Goal: Transaction & Acquisition: Purchase product/service

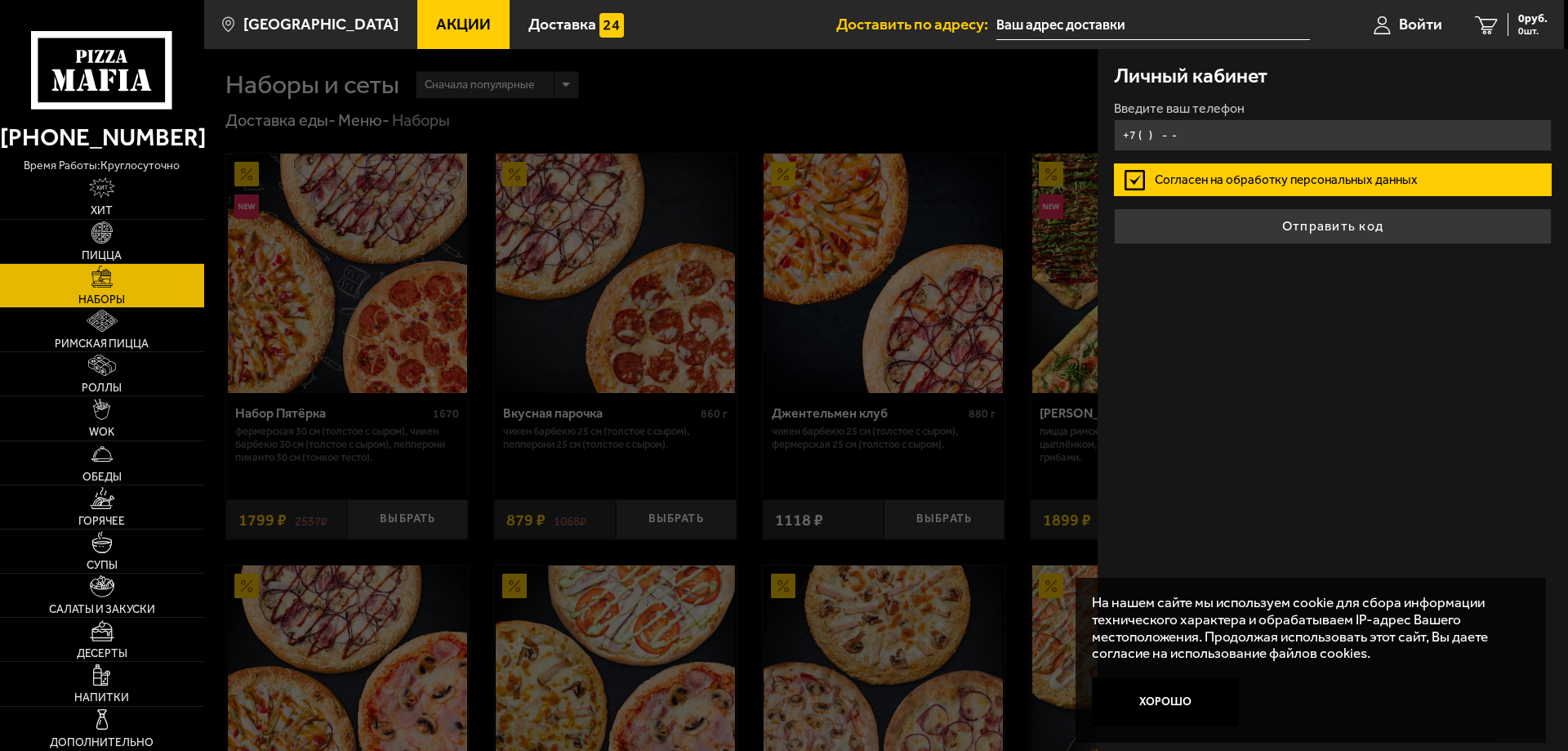
click at [1230, 132] on input "+7 ( ) - -" at bounding box center [1332, 135] width 437 height 32
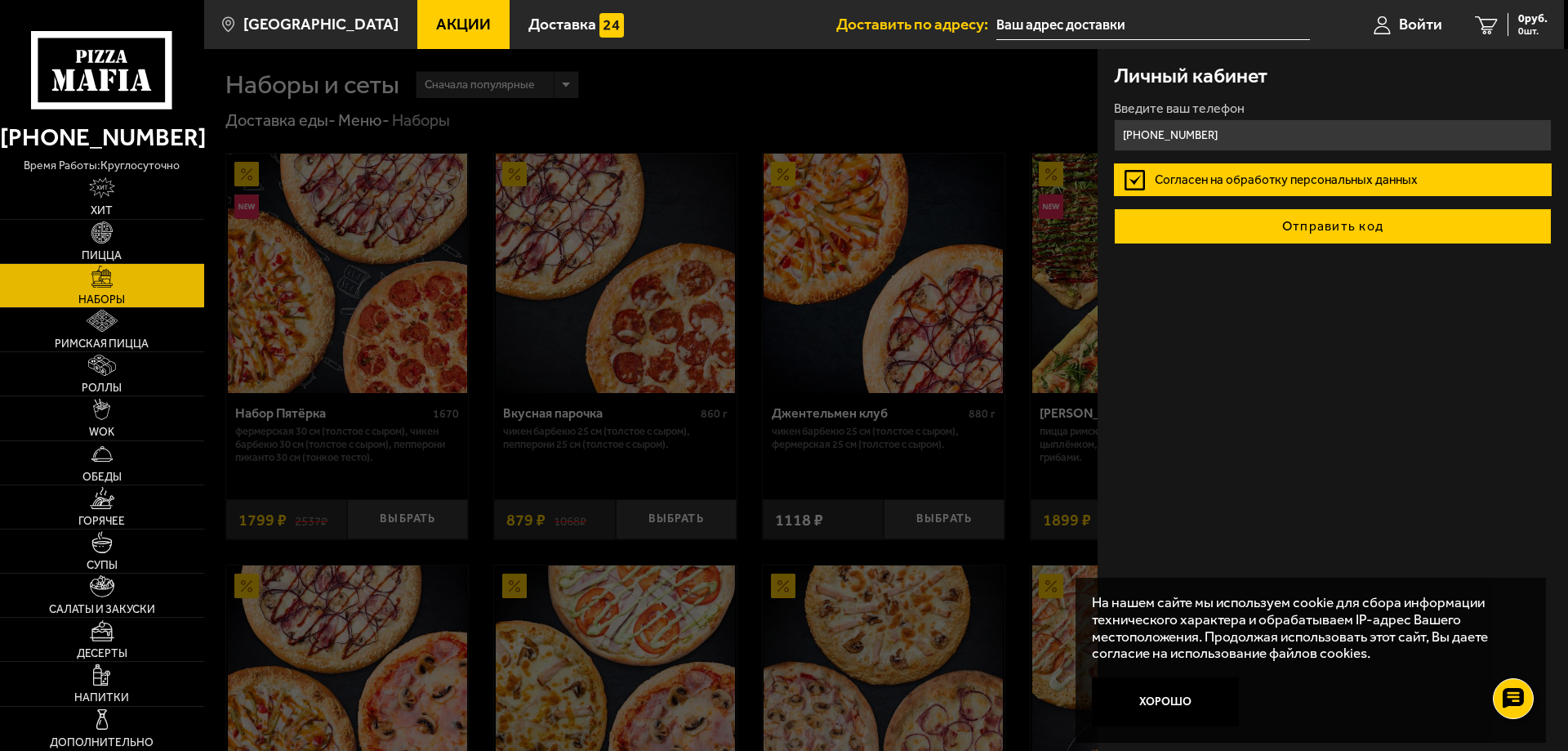
type input "[PHONE_NUMBER]"
click at [1286, 226] on button "Отправить код" at bounding box center [1332, 226] width 437 height 36
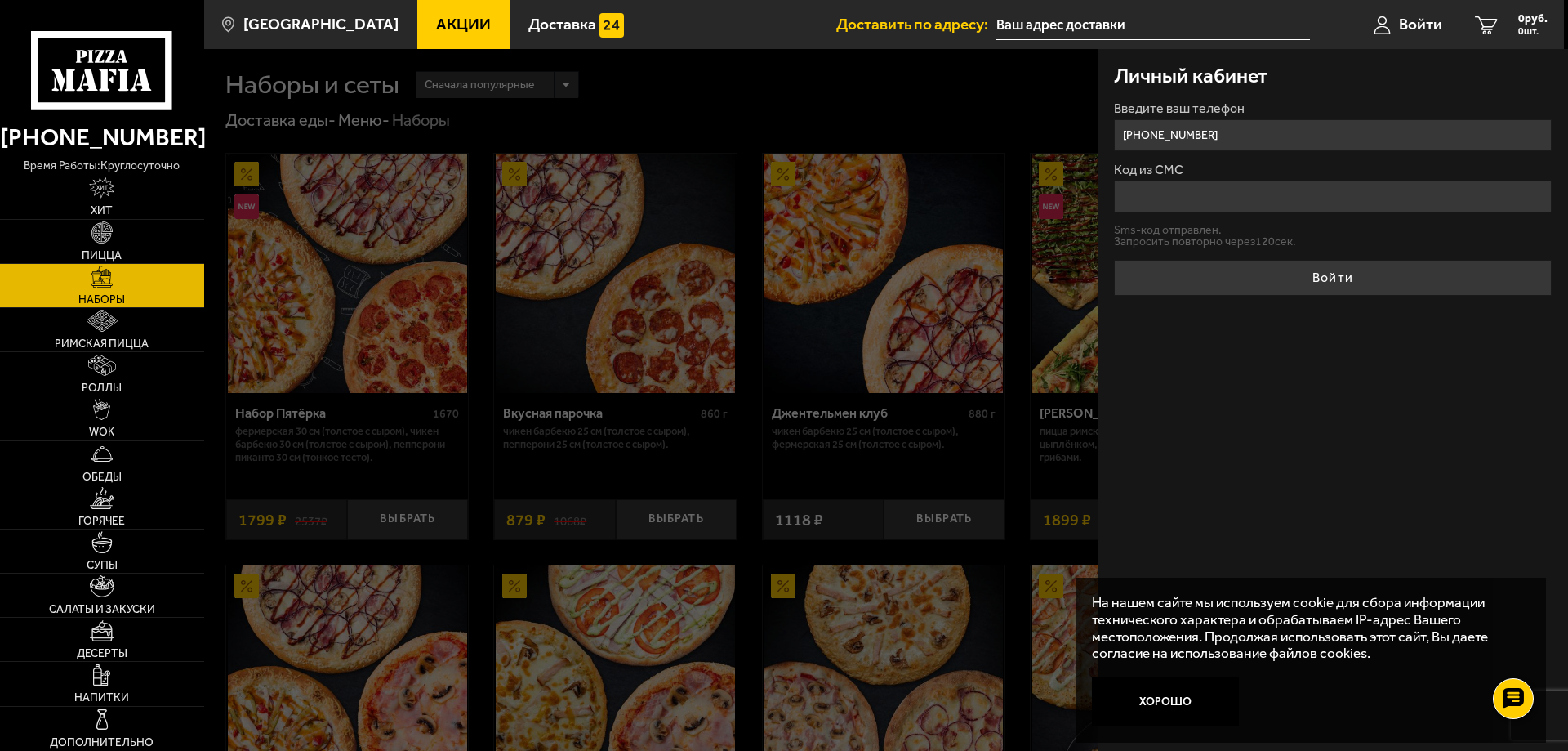
click at [1280, 198] on input "Код из СМС" at bounding box center [1332, 196] width 437 height 32
click at [1198, 694] on button "Хорошо" at bounding box center [1165, 701] width 147 height 49
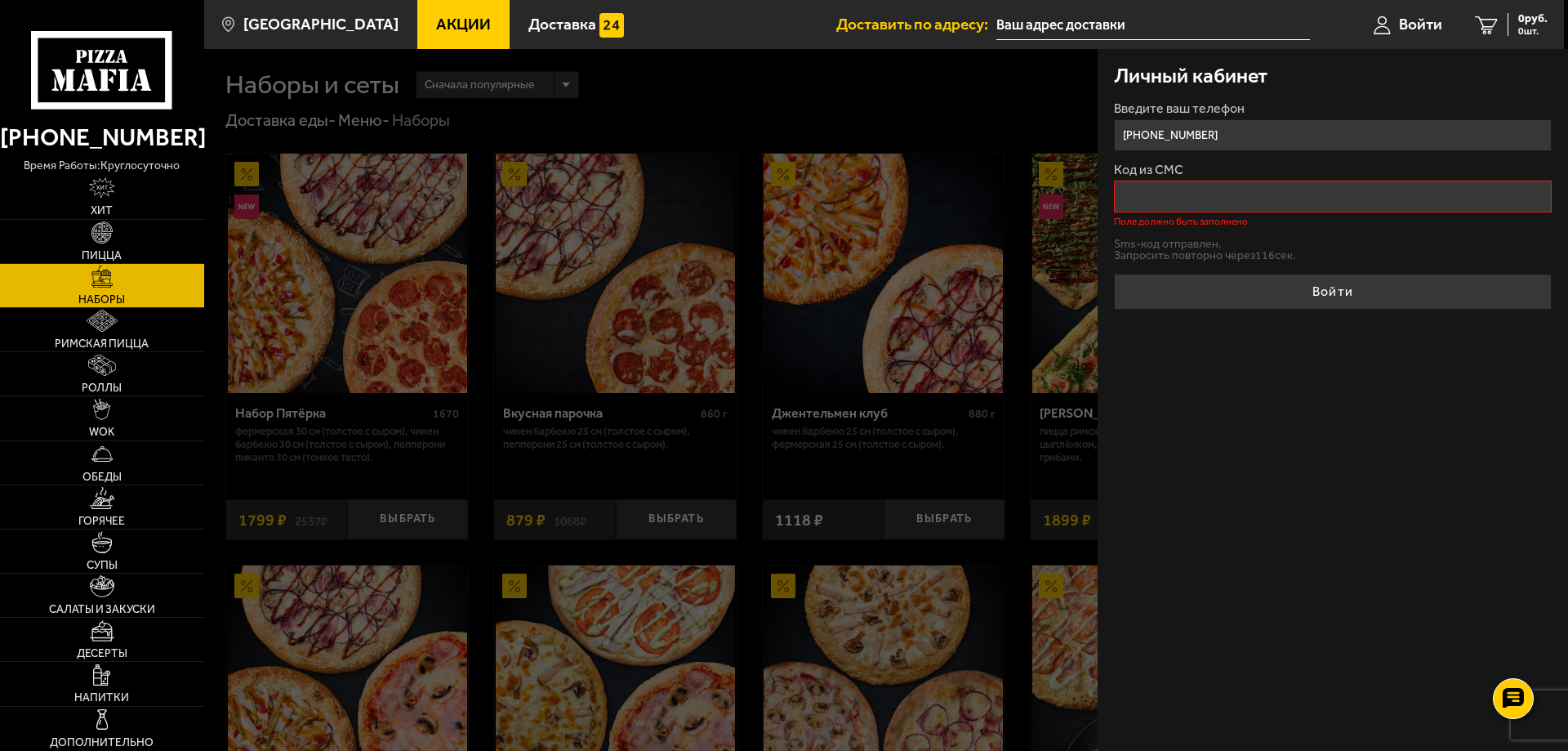
click at [1185, 201] on input "Код из СМС" at bounding box center [1332, 196] width 437 height 32
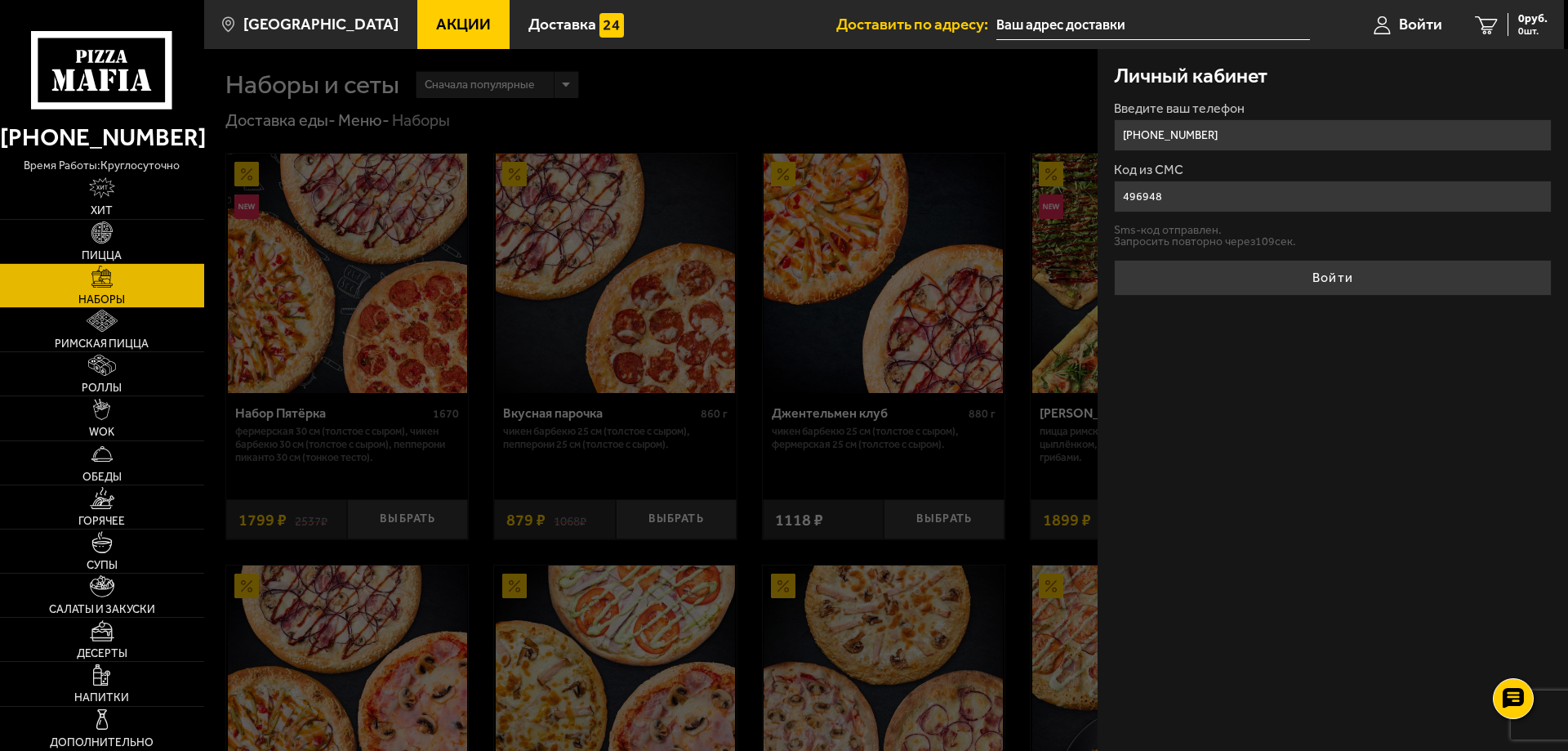
type input "496948"
click at [1114, 260] on button "Войти" at bounding box center [1332, 277] width 437 height 36
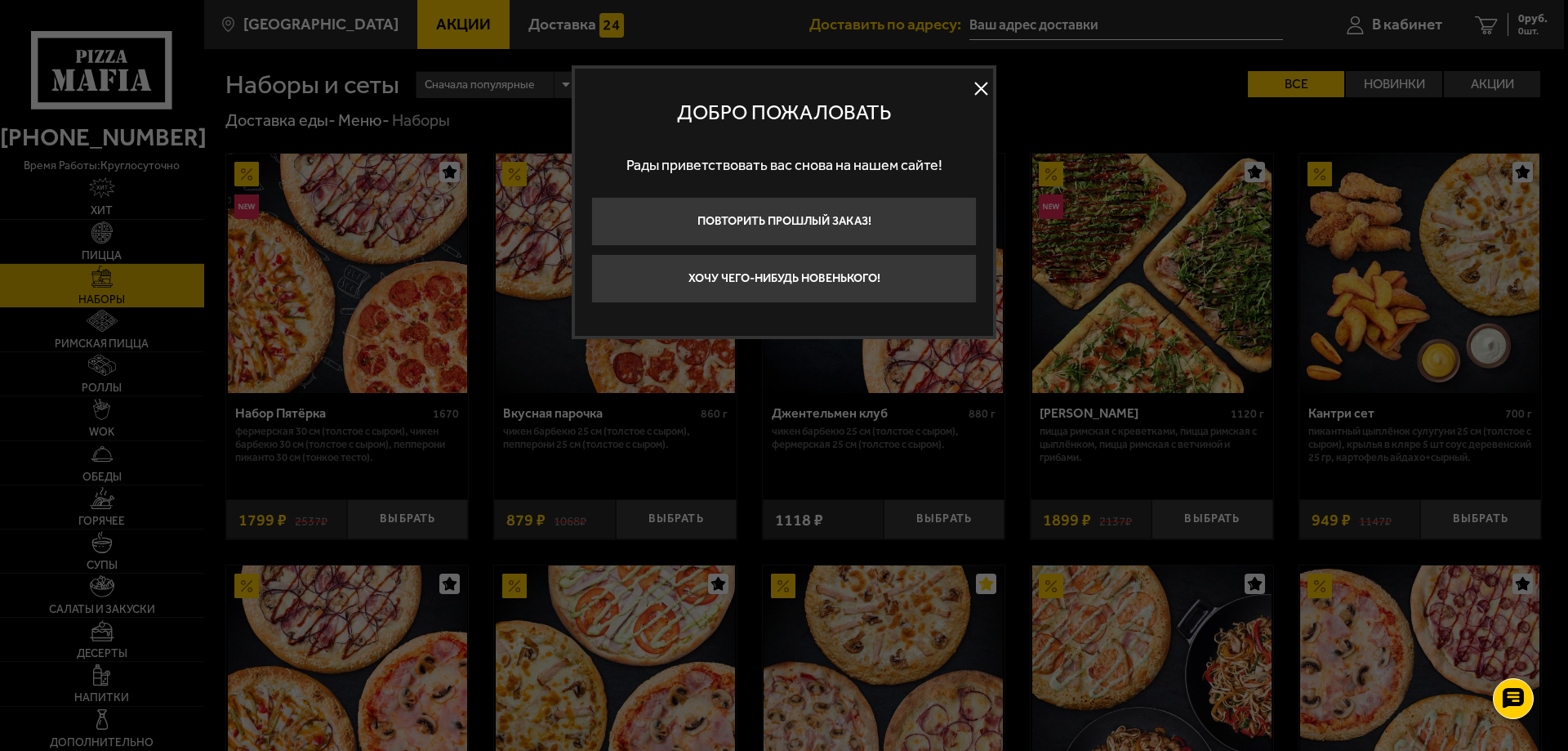
click at [977, 89] on button at bounding box center [980, 89] width 25 height 25
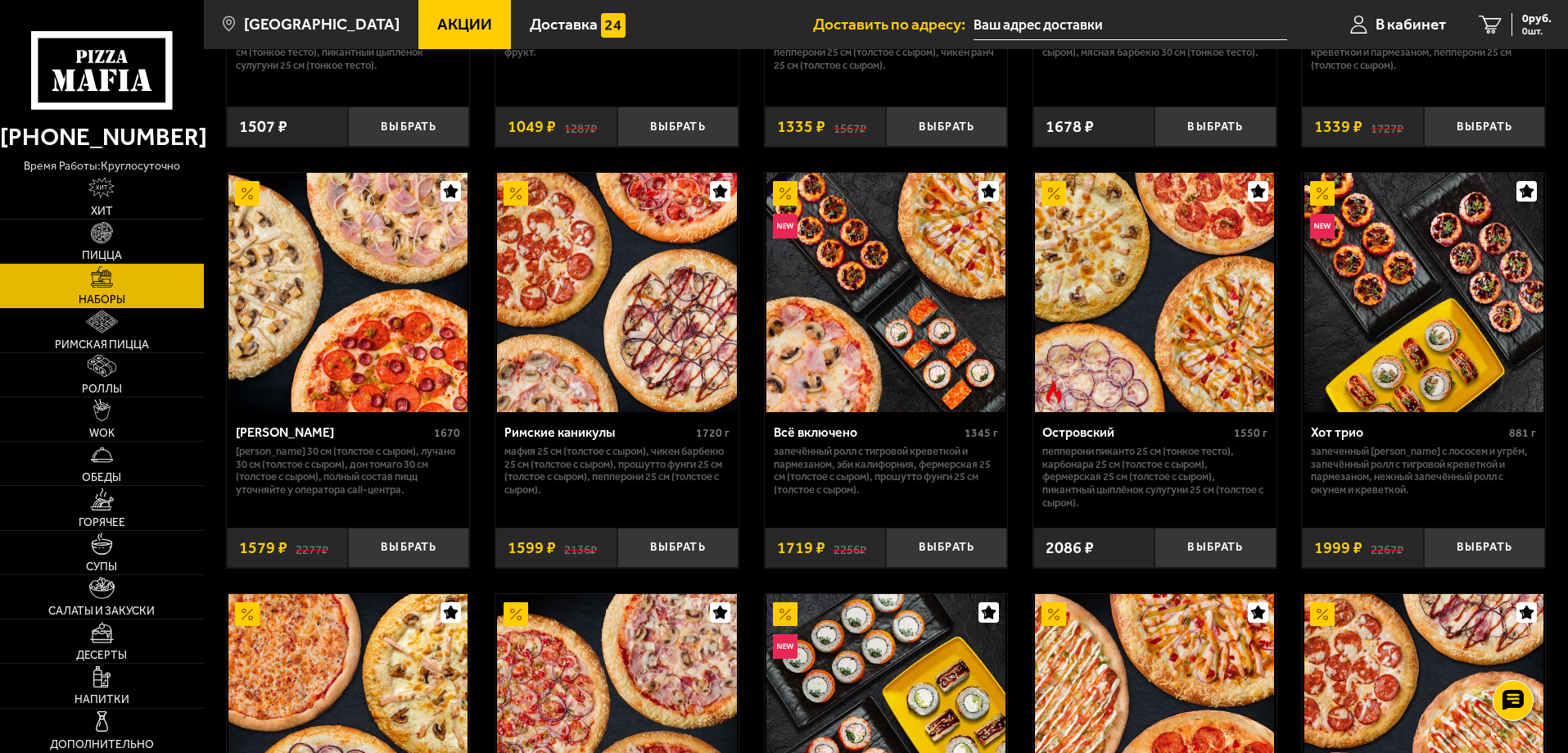
scroll to position [1221, 0]
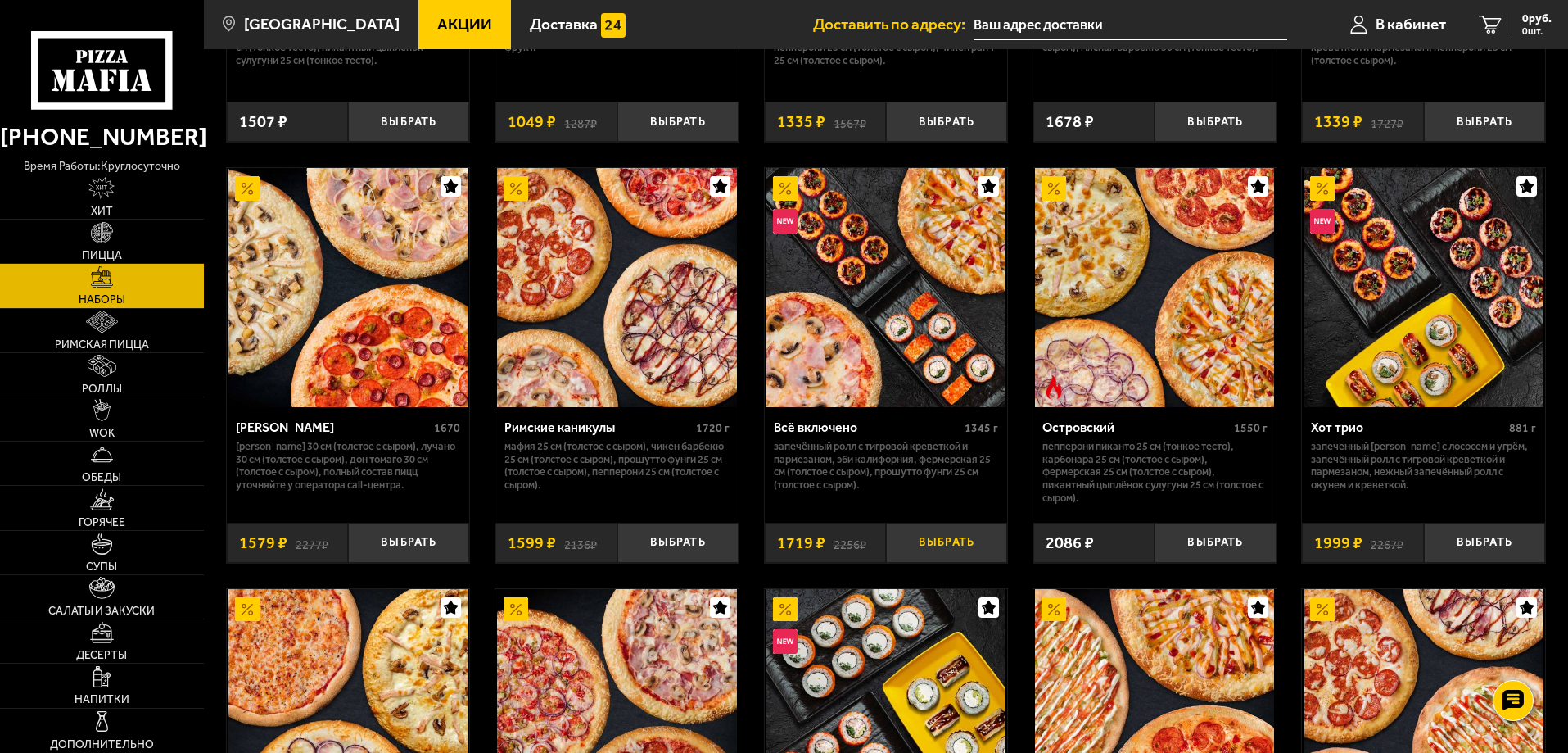
click at [925, 531] on button "Выбрать" at bounding box center [947, 542] width 121 height 40
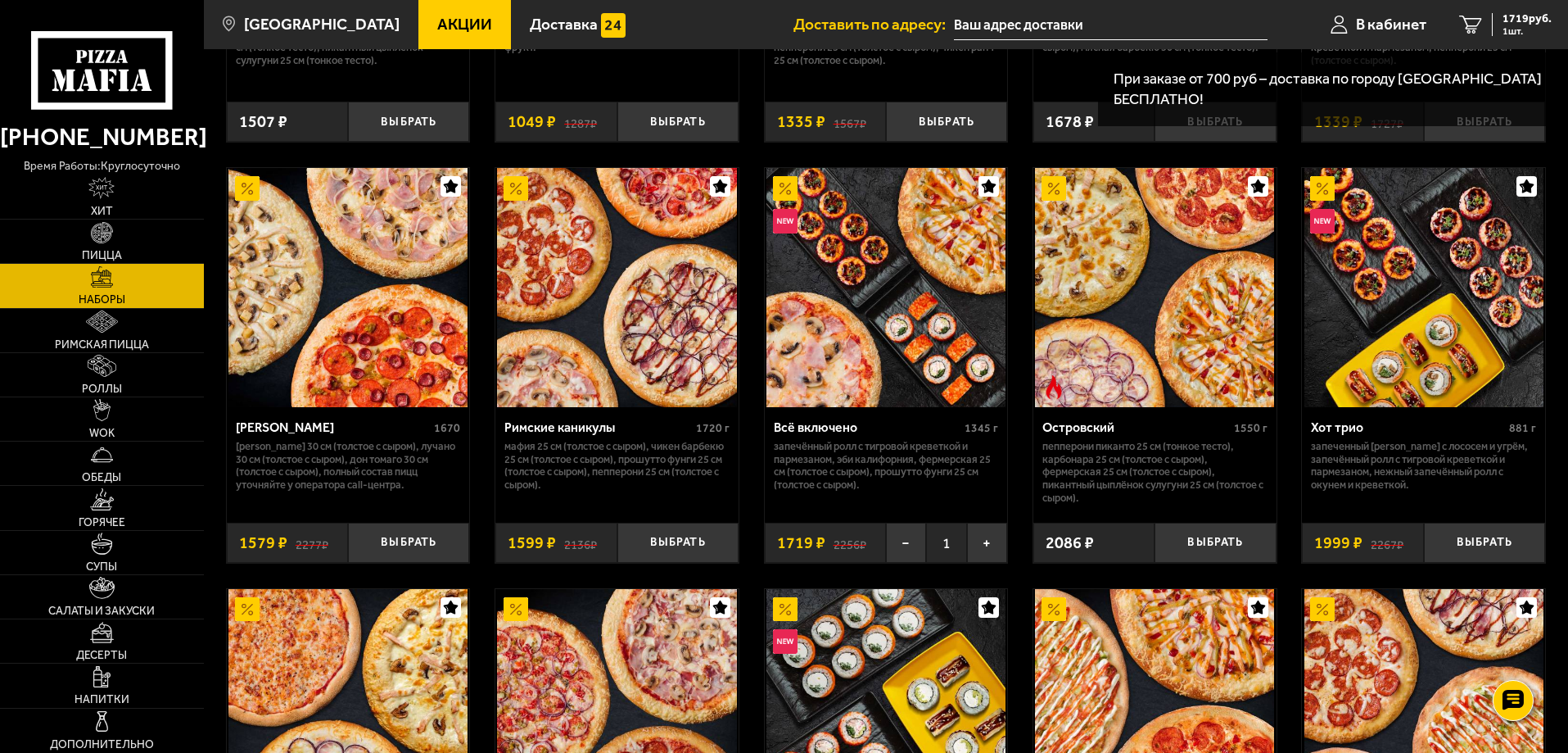
click at [1046, 24] on input "text" at bounding box center [1110, 25] width 313 height 30
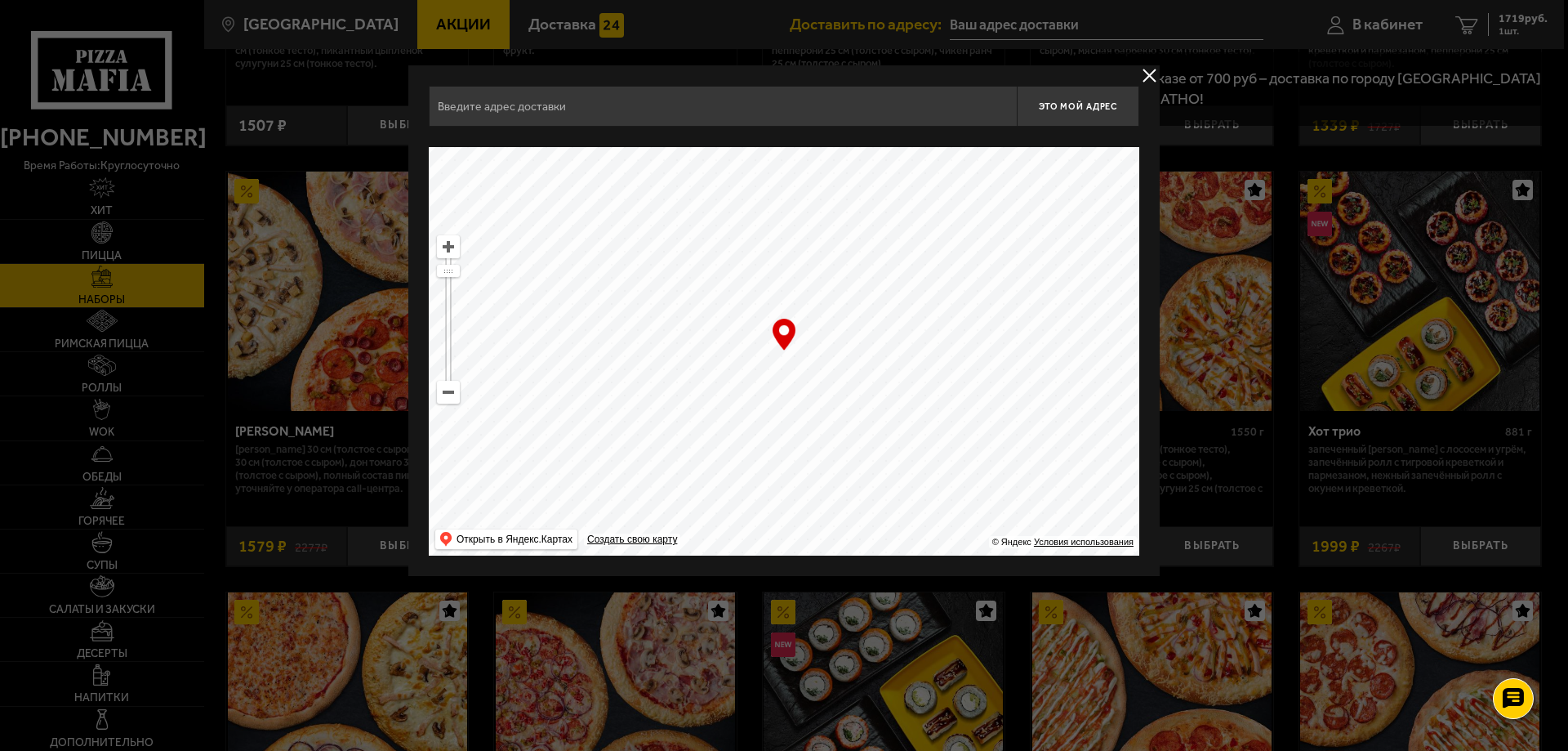
click at [807, 117] on input "text" at bounding box center [723, 106] width 588 height 41
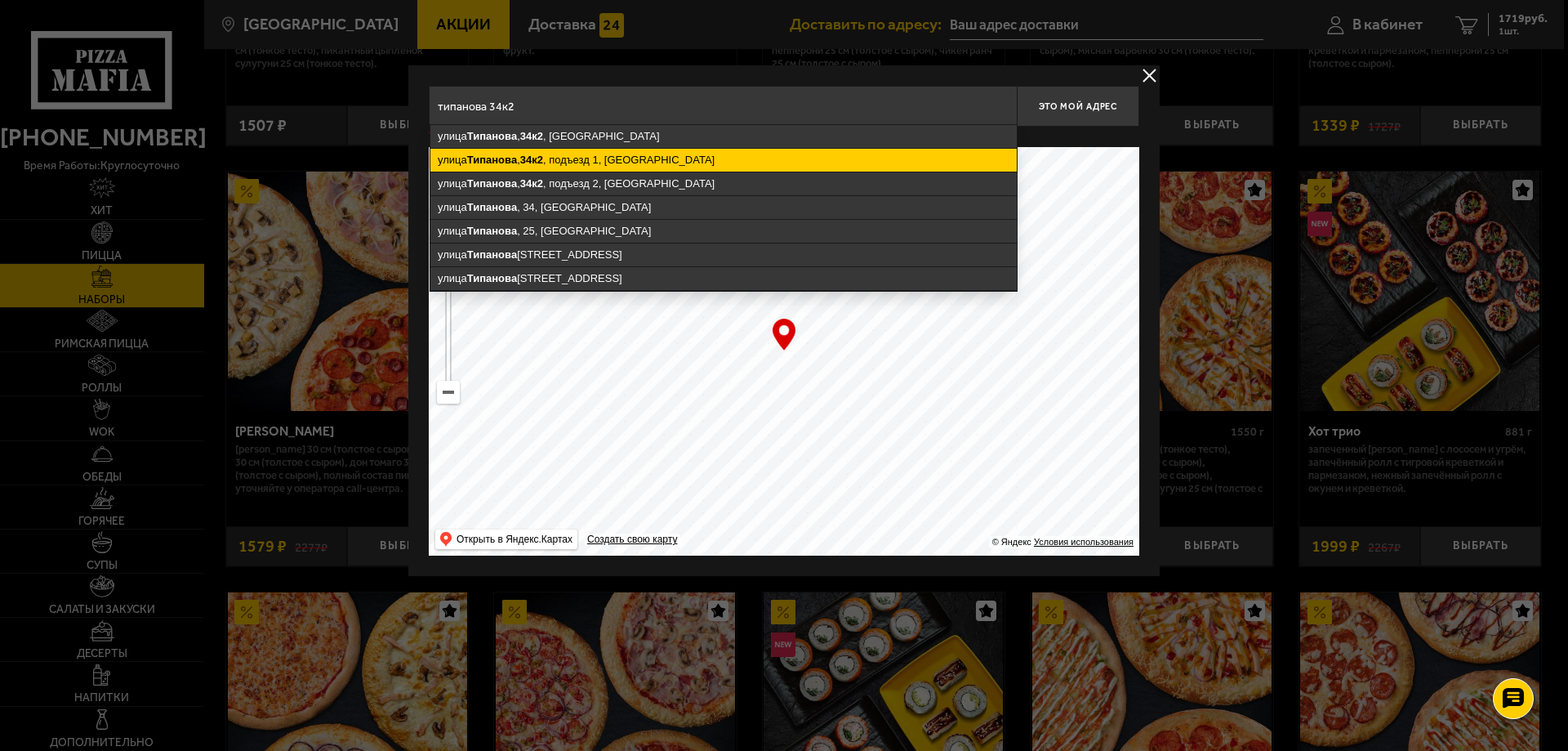
click at [611, 167] on ymaps "[STREET_ADDRESS]" at bounding box center [723, 160] width 587 height 23
type input "[STREET_ADDRESS]"
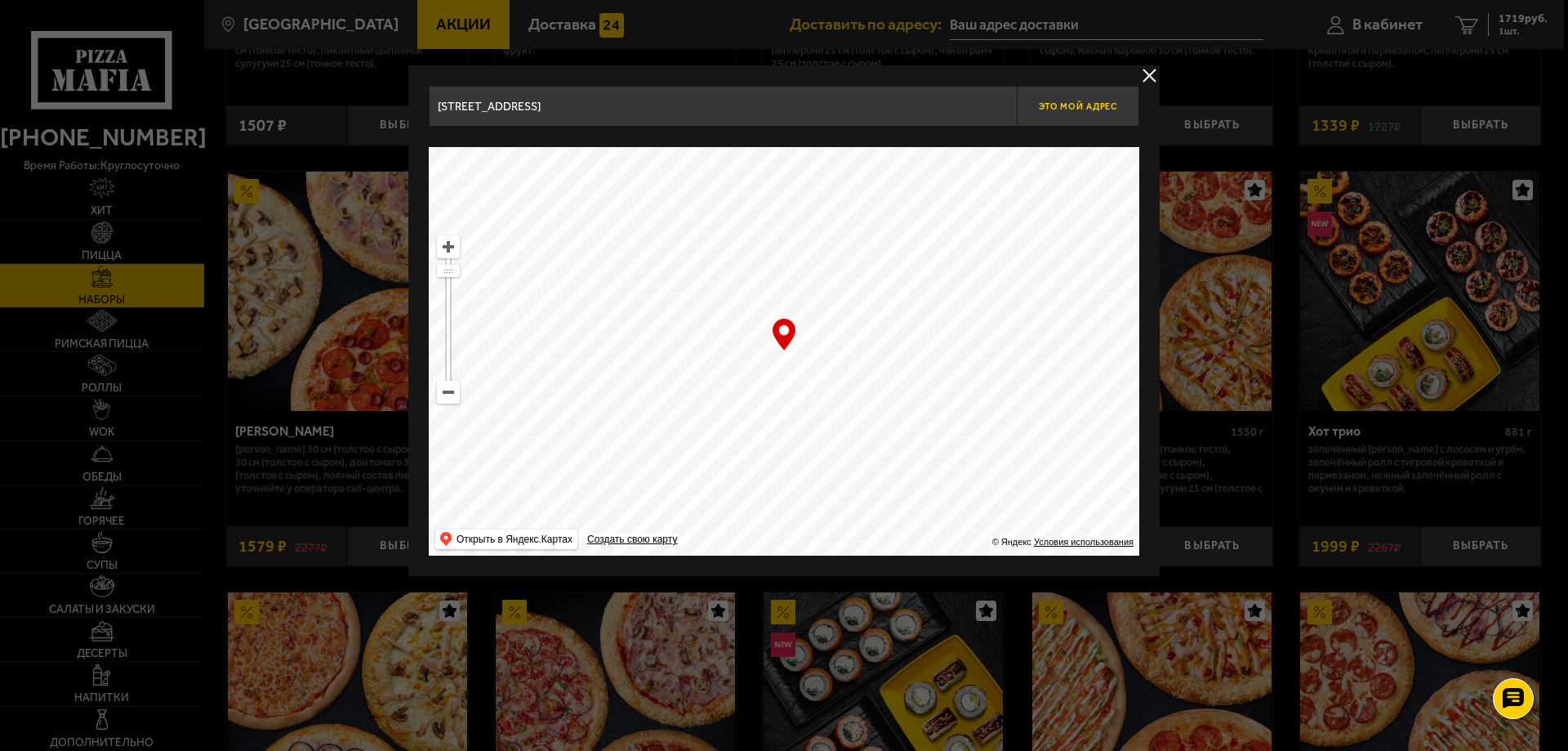
click at [1071, 108] on span "Это мой адрес" at bounding box center [1078, 106] width 79 height 11
type input "[STREET_ADDRESS]"
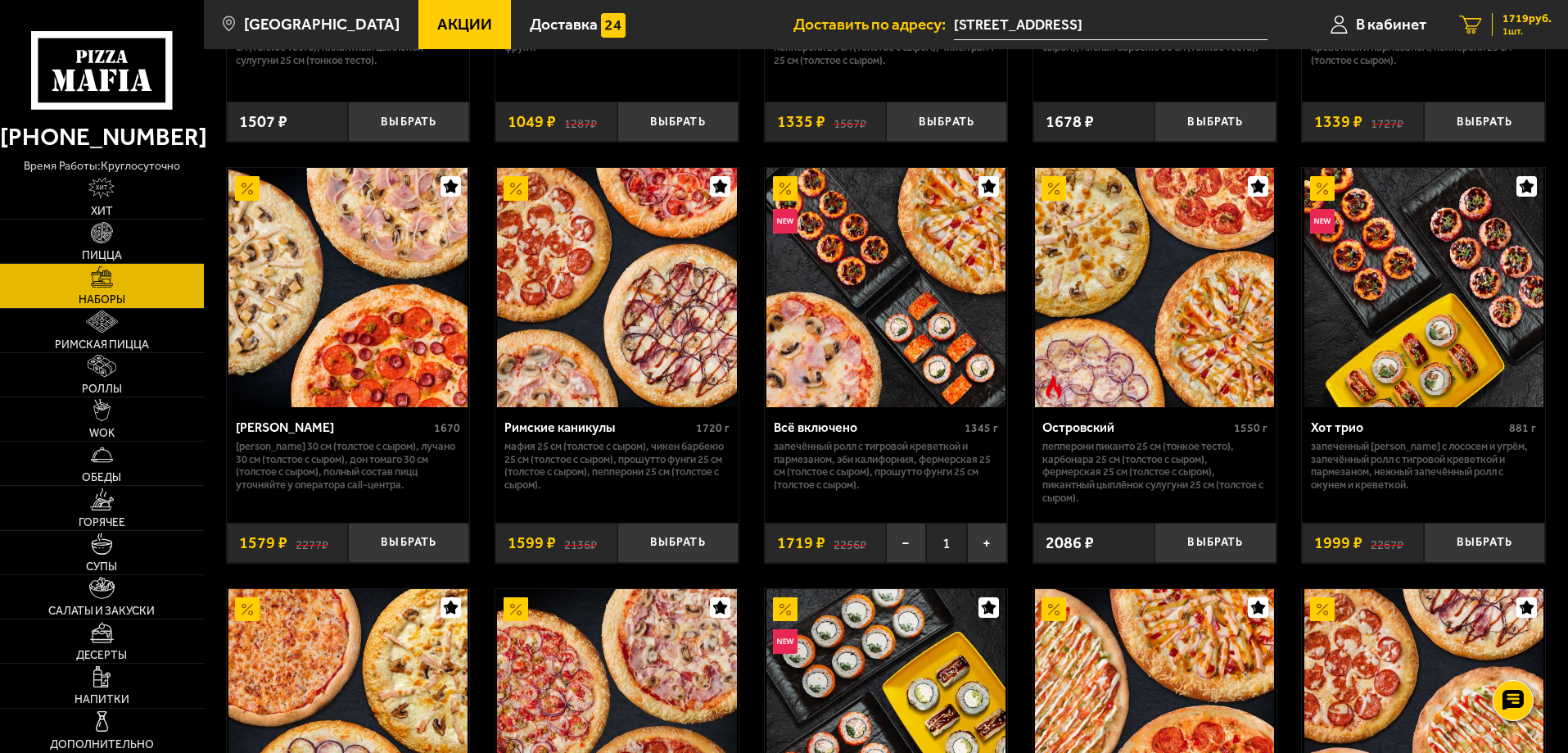
click at [1485, 21] on link "1 1719 руб. 1 шт." at bounding box center [1506, 24] width 125 height 49
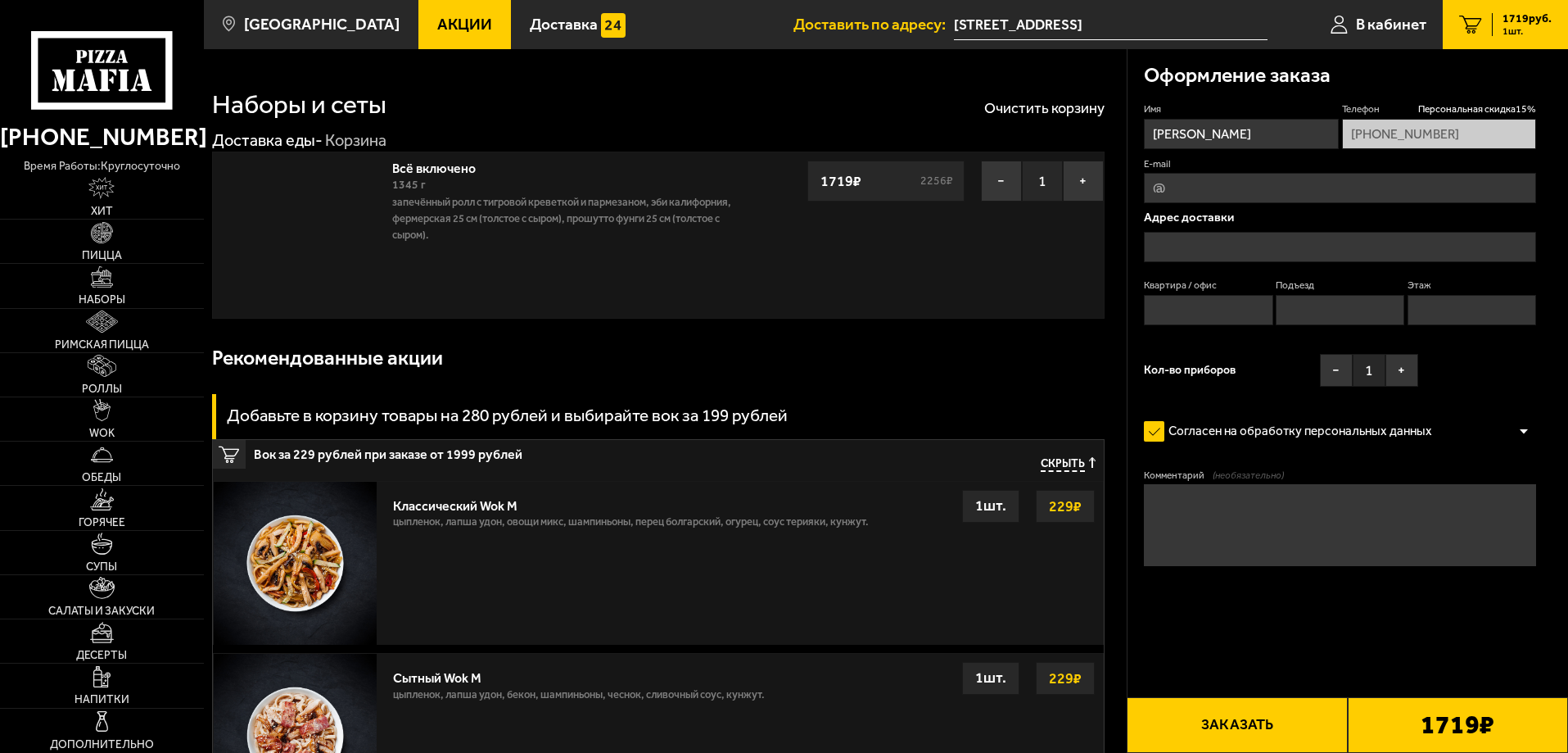
type input "[STREET_ADDRESS]"
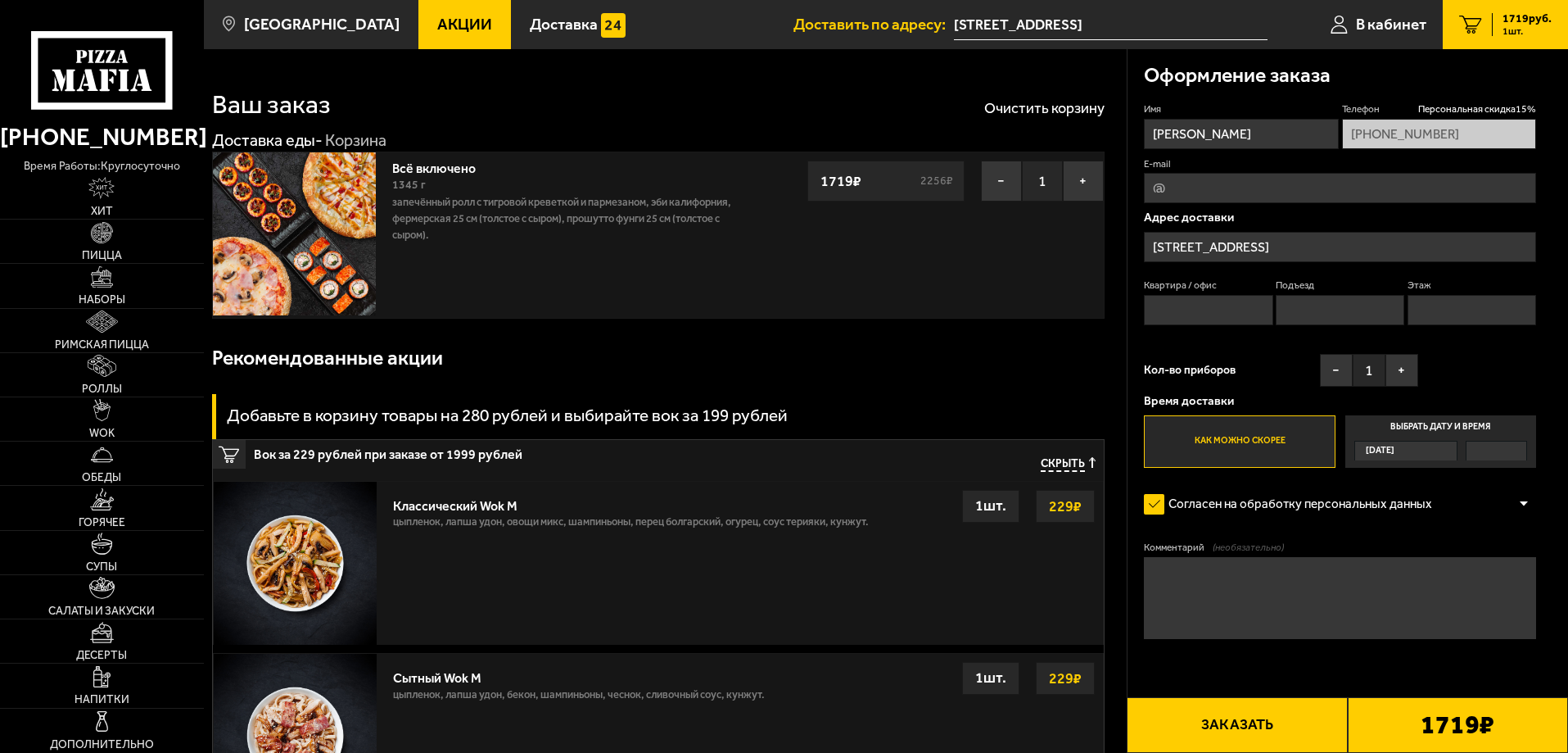
click at [1178, 311] on input "Квартира / офис" at bounding box center [1208, 310] width 129 height 30
type input "20"
click at [1337, 304] on input "Подъезд" at bounding box center [1340, 310] width 129 height 30
type input "1"
click at [1437, 308] on input "Этаж" at bounding box center [1471, 310] width 129 height 30
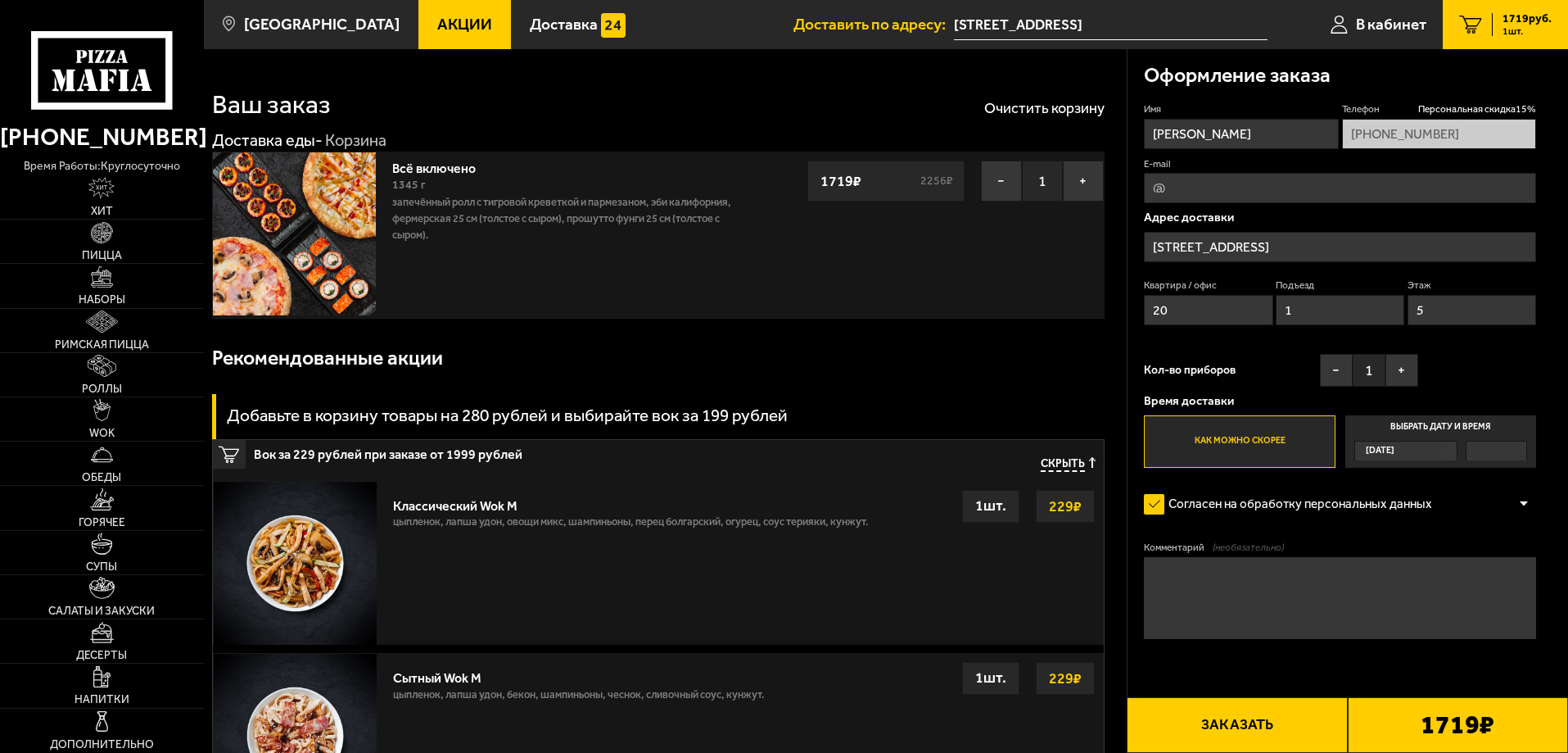
type input "5"
click at [1476, 371] on div "Имя [PERSON_NAME] скидка 15 % [PHONE_NUMBER] E-mail [GEOGRAPHIC_DATA][STREET_AD…" at bounding box center [1339, 284] width 392 height 365
click at [1279, 729] on button "Заказать" at bounding box center [1237, 724] width 221 height 56
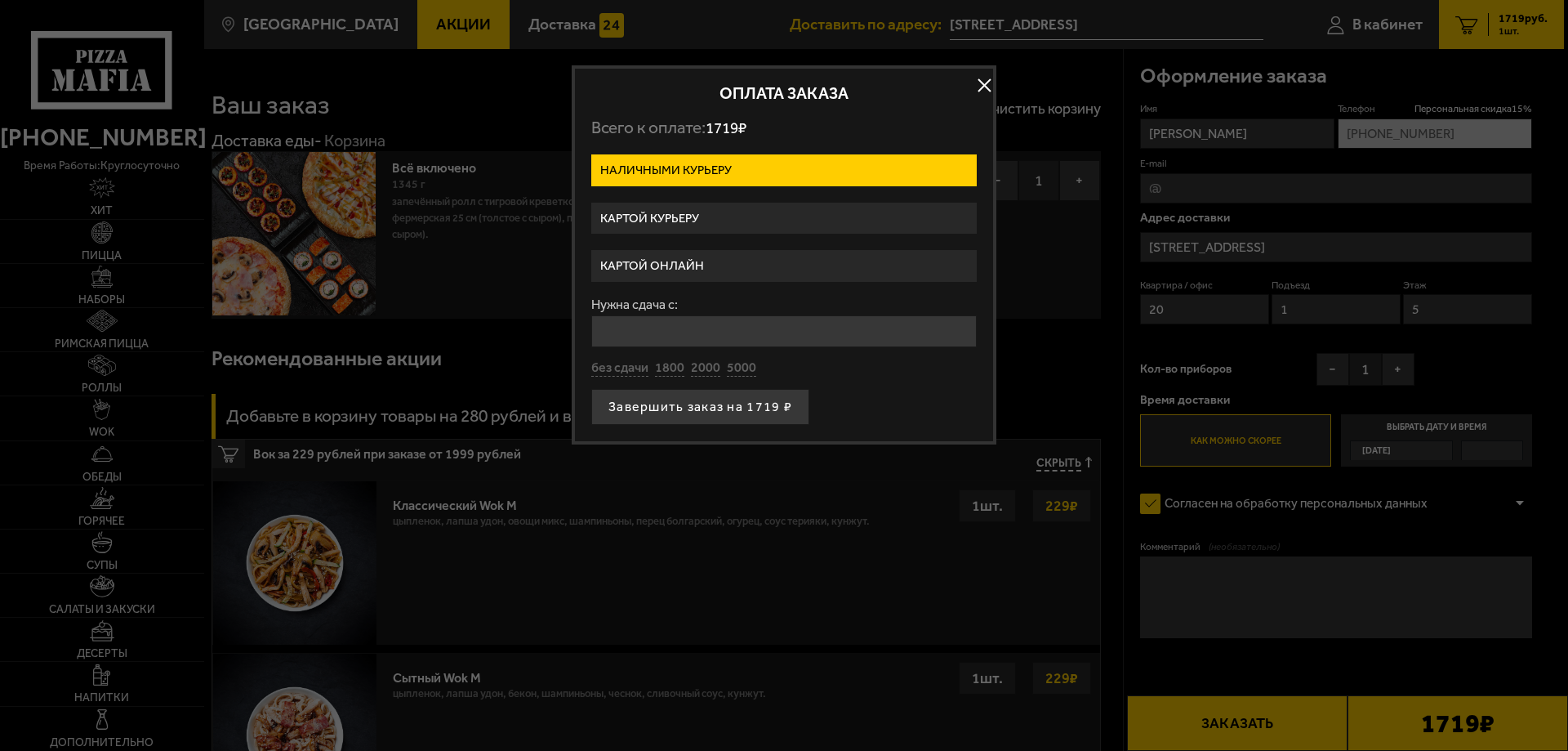
click at [678, 264] on label "Картой онлайн" at bounding box center [784, 266] width 385 height 32
click at [0, 0] on input "Картой онлайн" at bounding box center [0, 0] width 0 height 0
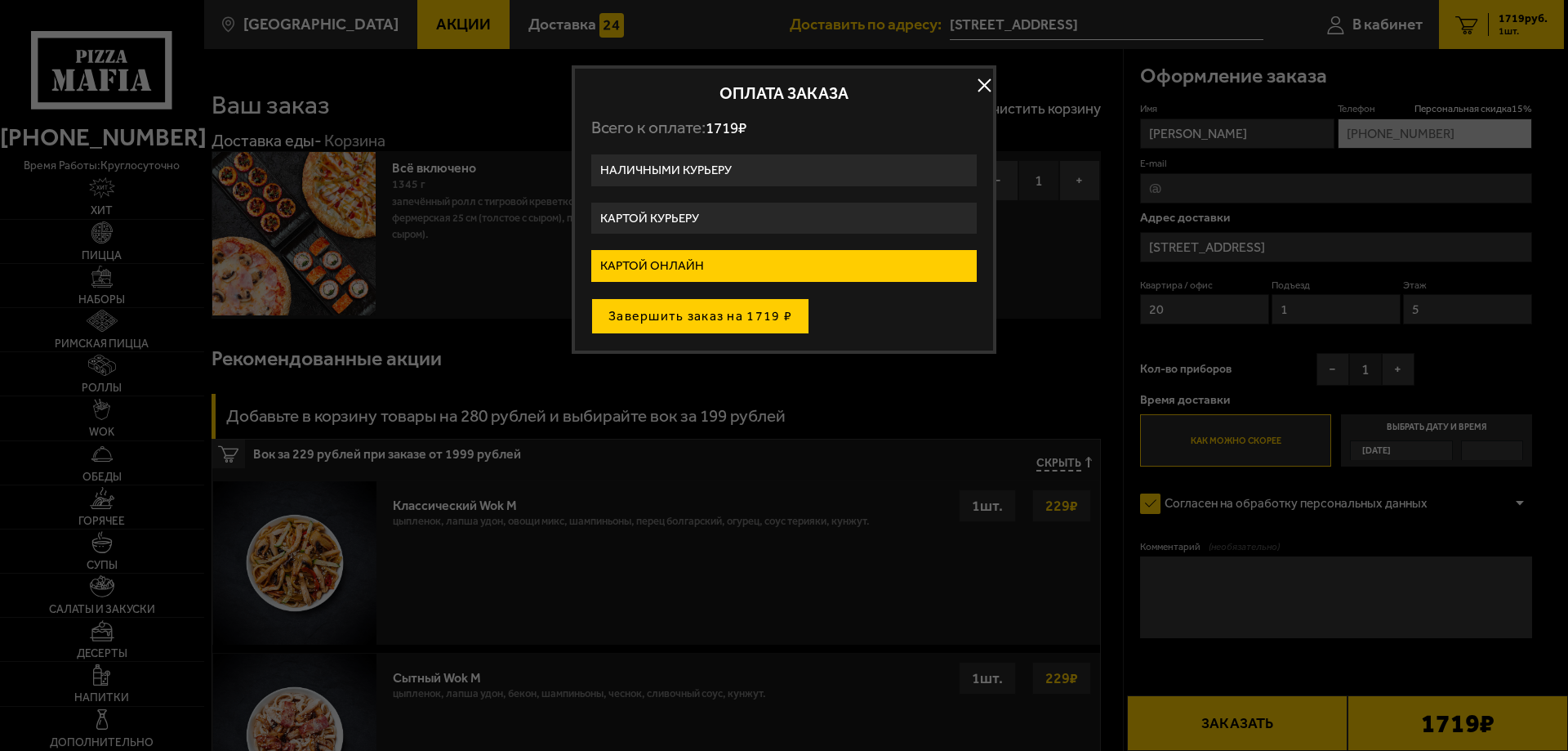
click at [706, 326] on button "Завершить заказ на 1719 ₽" at bounding box center [701, 315] width 218 height 36
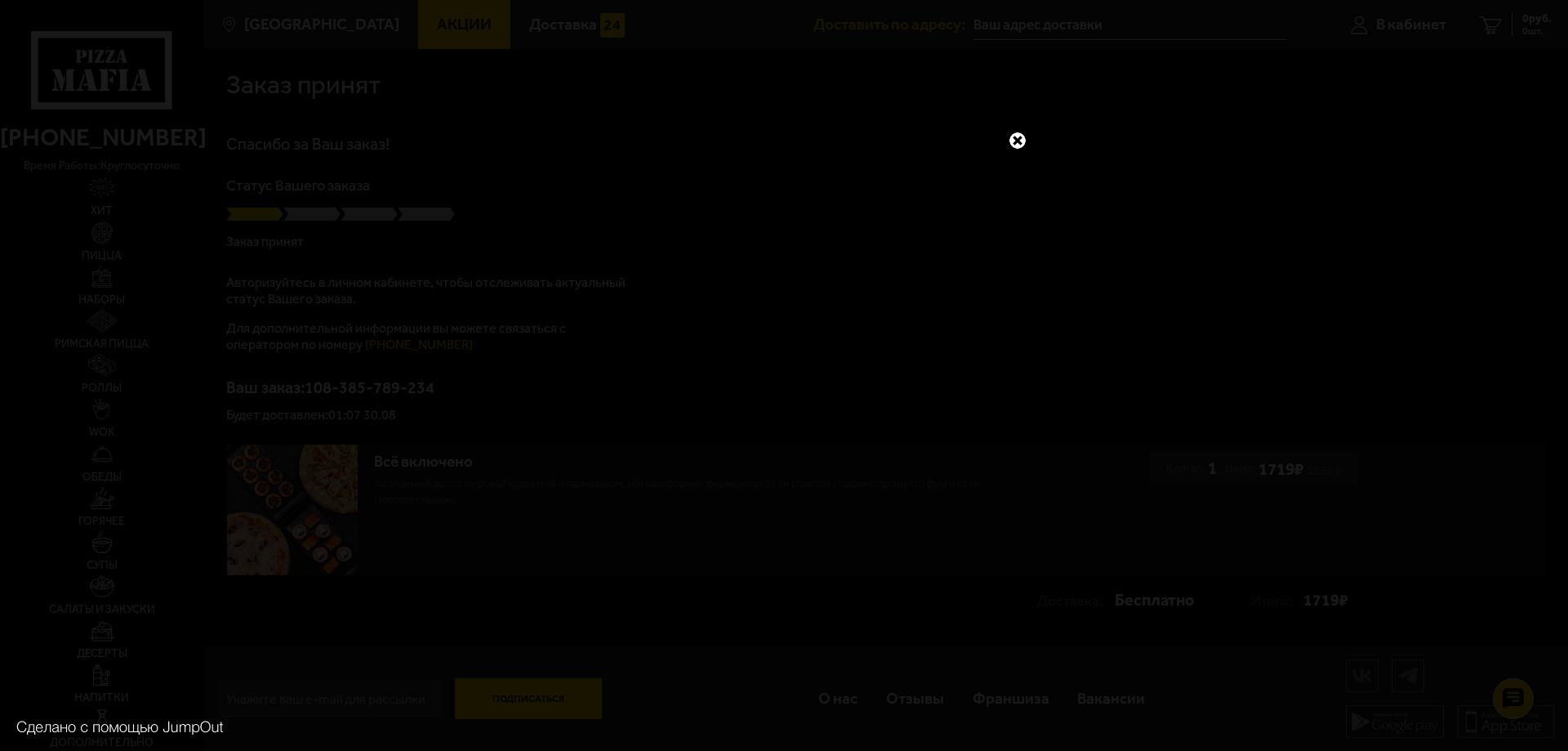
click at [1020, 137] on link at bounding box center [1017, 140] width 21 height 21
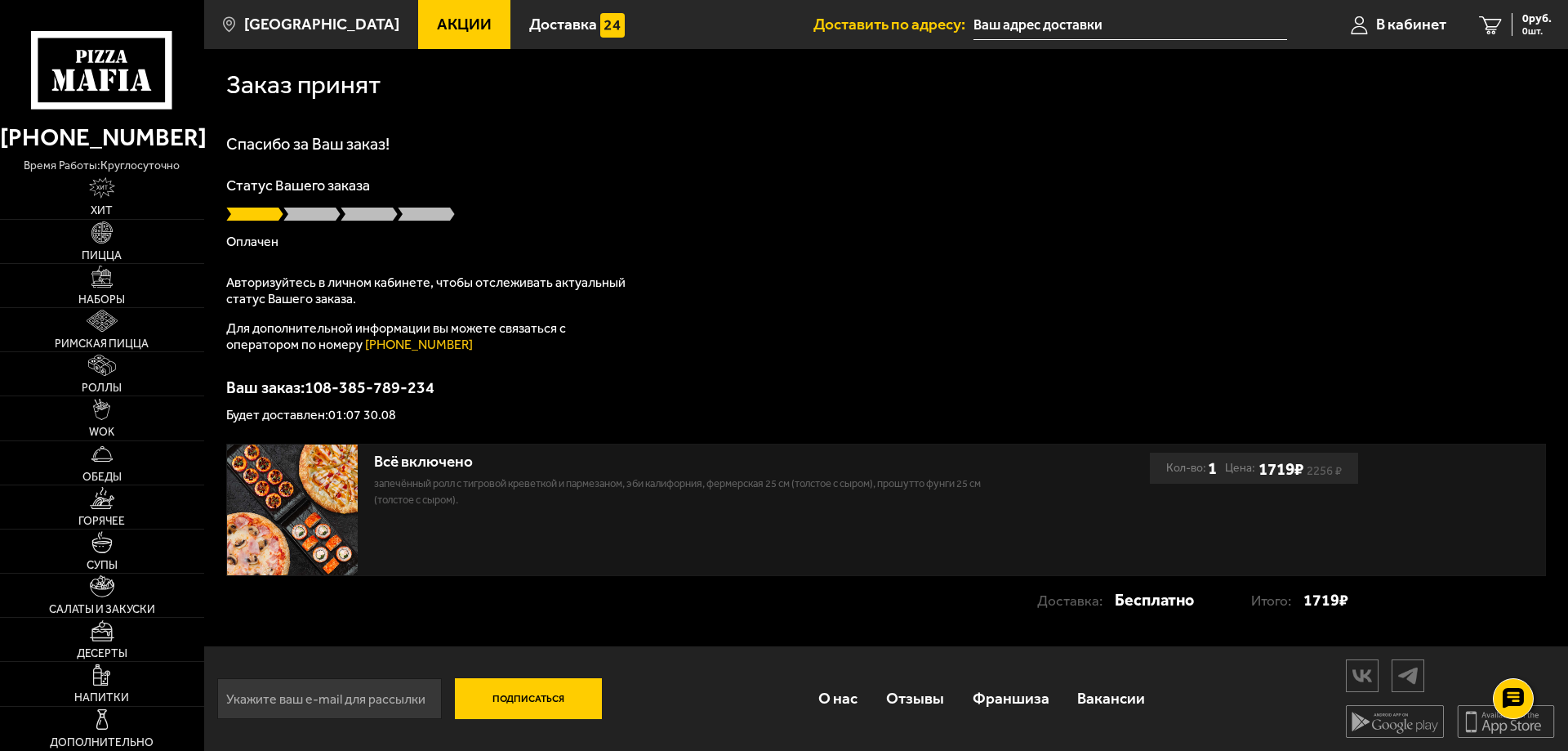
click at [707, 284] on div "Спасибо за Ваш заказ! Статус Вашего заказа Оплачен Авторизуйтесь в личном кабин…" at bounding box center [886, 279] width 1320 height 286
